Goal: Find specific page/section: Find specific page/section

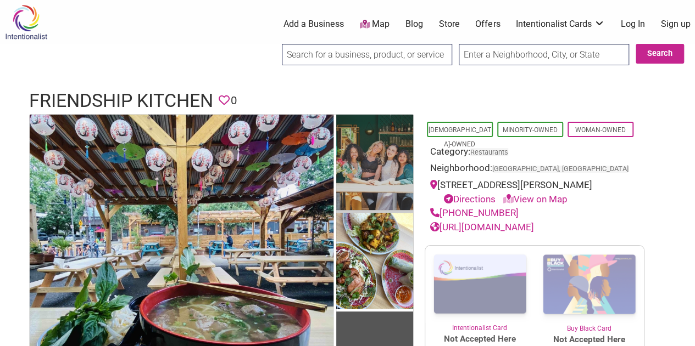
click at [359, 151] on img at bounding box center [374, 164] width 77 height 99
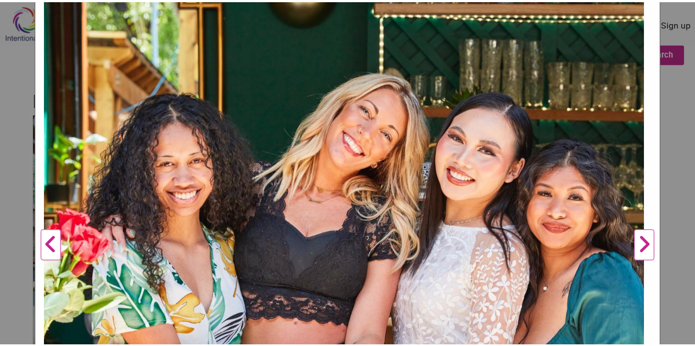
scroll to position [275, 0]
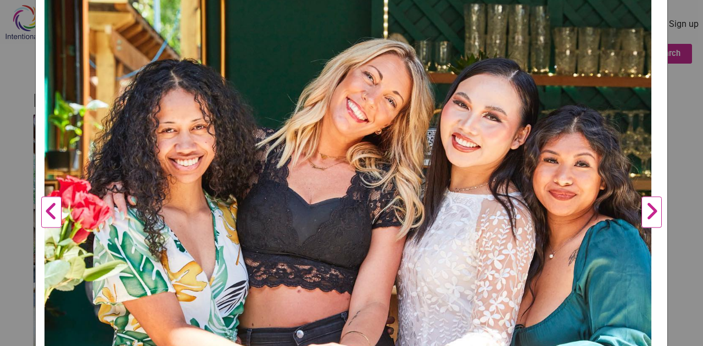
click at [645, 218] on button "Next" at bounding box center [651, 212] width 30 height 767
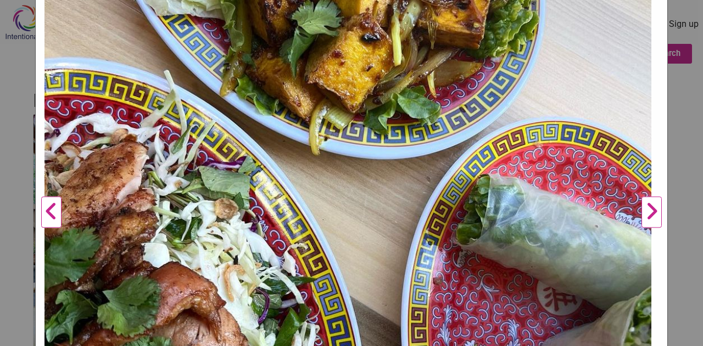
click at [645, 213] on button "Next" at bounding box center [651, 212] width 30 height 767
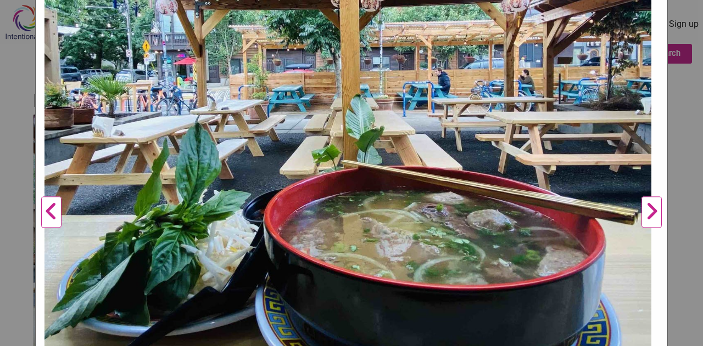
click at [645, 211] on button "Next" at bounding box center [651, 212] width 30 height 767
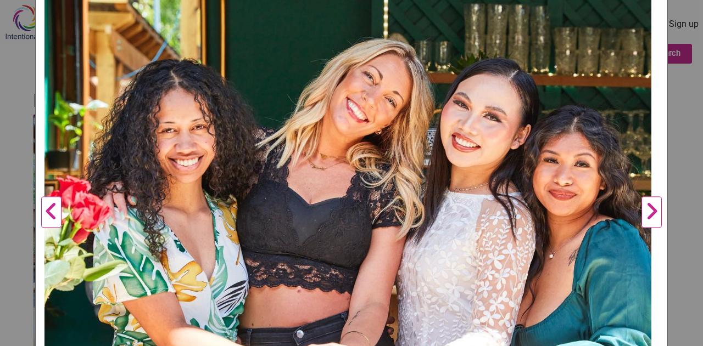
click at [645, 211] on button "Next" at bounding box center [651, 212] width 30 height 767
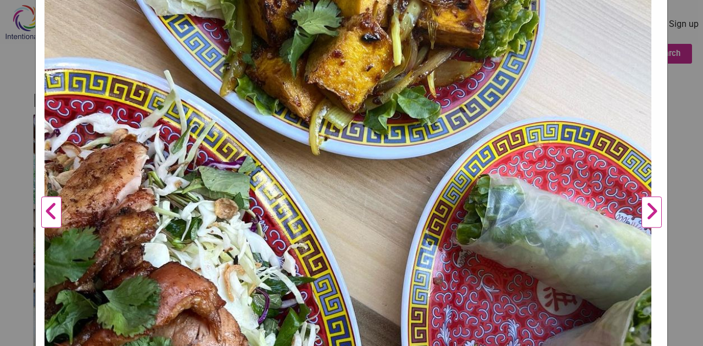
click at [684, 139] on div "Friendship Kitchen Previous Next 1 2 3 ×" at bounding box center [351, 173] width 703 height 346
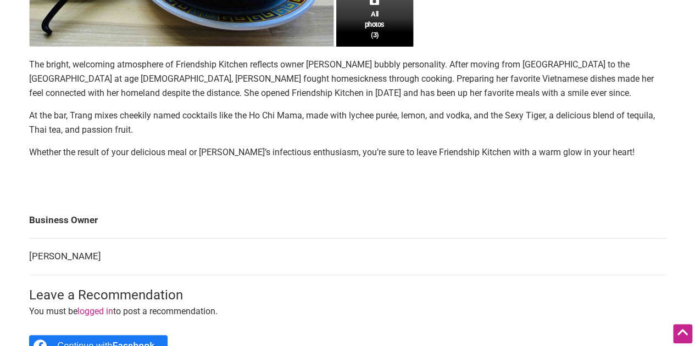
scroll to position [439, 0]
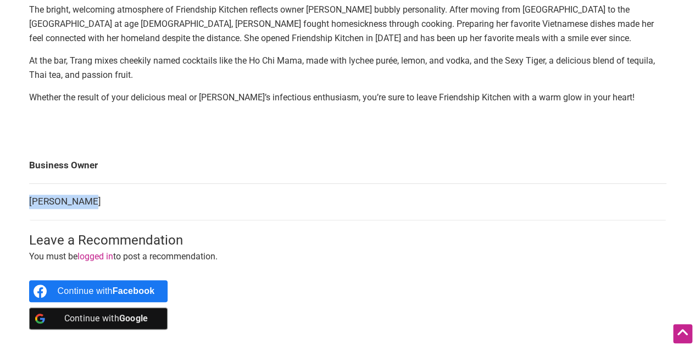
drag, startPoint x: 93, startPoint y: 200, endPoint x: 30, endPoint y: 199, distance: 63.1
click at [30, 199] on td "[PERSON_NAME]" at bounding box center [347, 202] width 637 height 37
